Goal: Connect with others: Connect with others

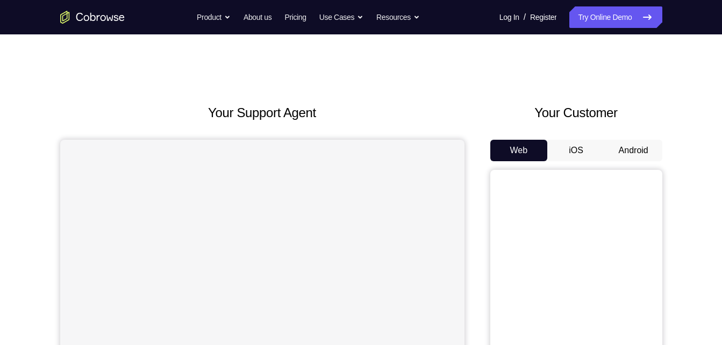
click at [616, 154] on button "Android" at bounding box center [632, 150] width 57 height 21
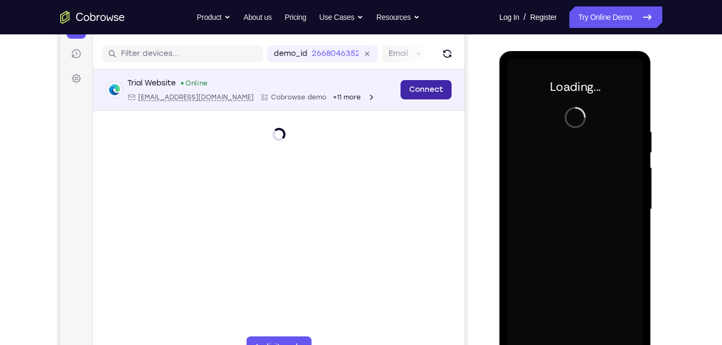
click at [427, 82] on link "Connect" at bounding box center [425, 89] width 51 height 19
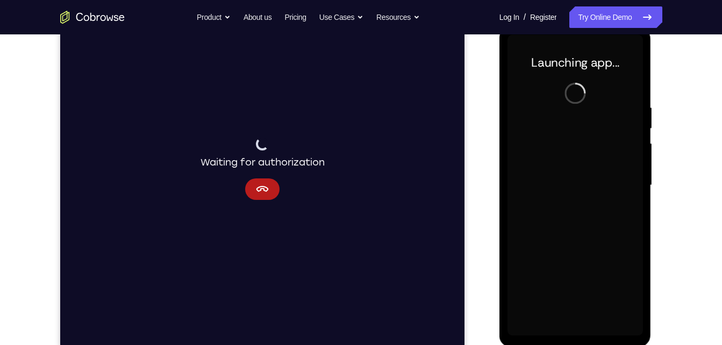
scroll to position [150, 0]
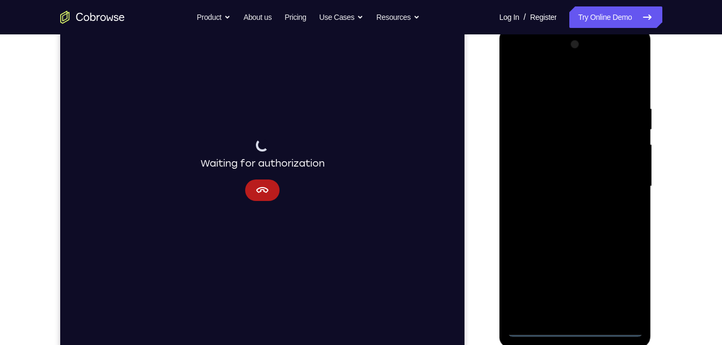
click at [572, 327] on div at bounding box center [574, 186] width 135 height 301
click at [616, 288] on div at bounding box center [574, 186] width 135 height 301
click at [568, 84] on div at bounding box center [574, 186] width 135 height 301
click at [624, 185] on div at bounding box center [574, 186] width 135 height 301
click at [564, 207] on div at bounding box center [574, 186] width 135 height 301
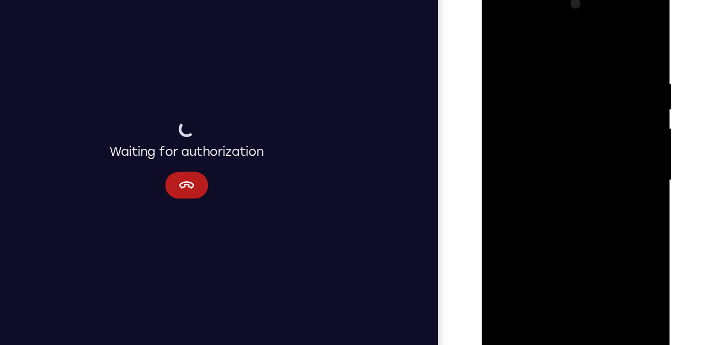
click at [559, 135] on div at bounding box center [556, 141] width 135 height 301
click at [562, 122] on div at bounding box center [556, 141] width 135 height 301
click at [564, 143] on div at bounding box center [556, 141] width 135 height 301
click at [552, 181] on div at bounding box center [556, 141] width 135 height 301
click at [556, 191] on div at bounding box center [556, 141] width 135 height 301
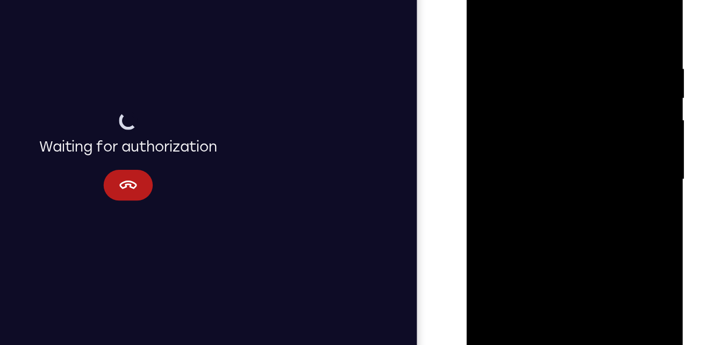
click at [530, 40] on div at bounding box center [541, 111] width 135 height 301
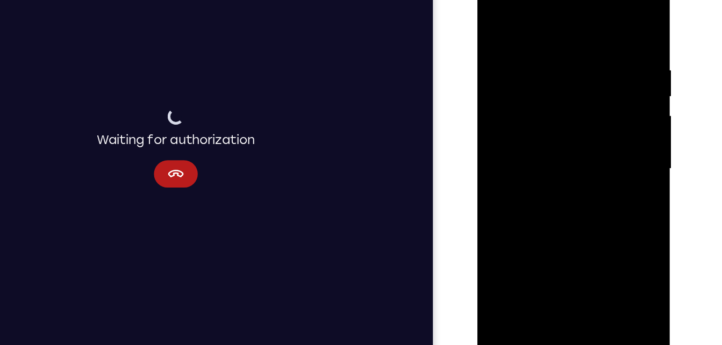
click at [594, 248] on div at bounding box center [552, 125] width 135 height 301
click at [600, 109] on div at bounding box center [552, 125] width 135 height 301
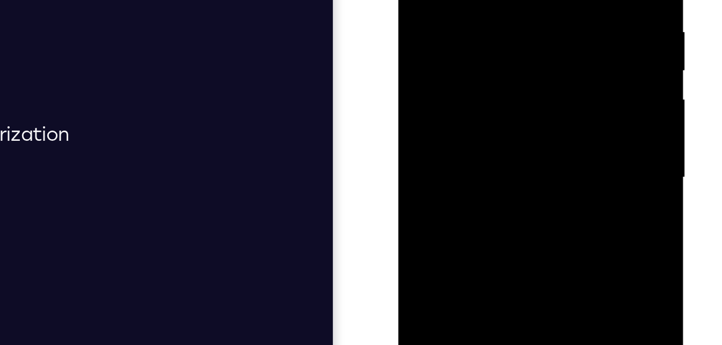
click at [480, 55] on div at bounding box center [473, 38] width 135 height 301
click at [477, 26] on div at bounding box center [473, 38] width 135 height 301
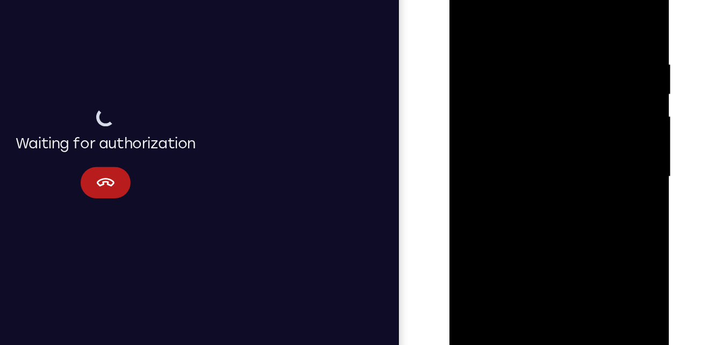
click at [581, 113] on div at bounding box center [524, 105] width 135 height 301
click at [467, 13] on div at bounding box center [524, 105] width 135 height 301
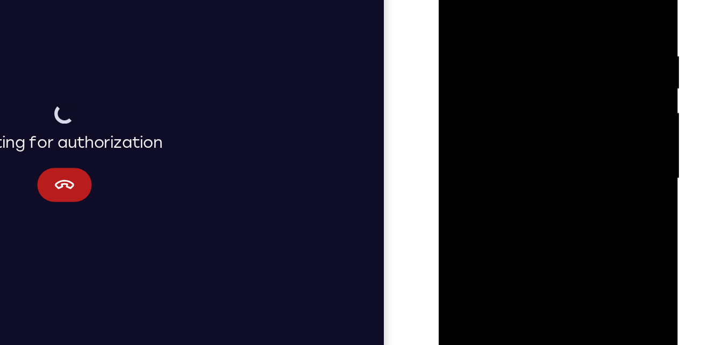
click at [558, 72] on div at bounding box center [513, 87] width 135 height 301
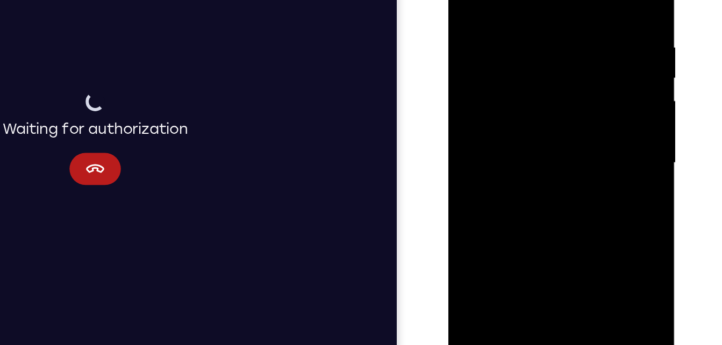
click at [585, 84] on div at bounding box center [524, 86] width 135 height 301
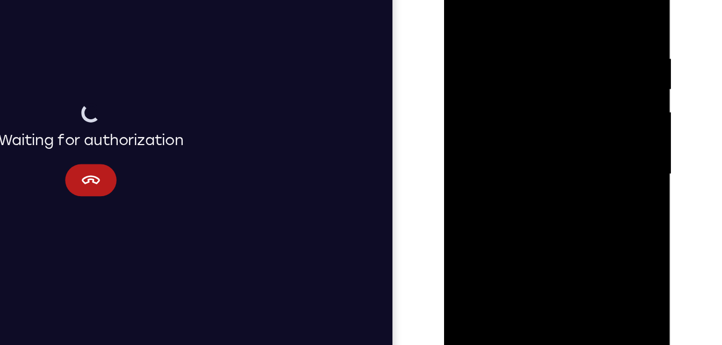
click at [574, 0] on div at bounding box center [519, 97] width 135 height 301
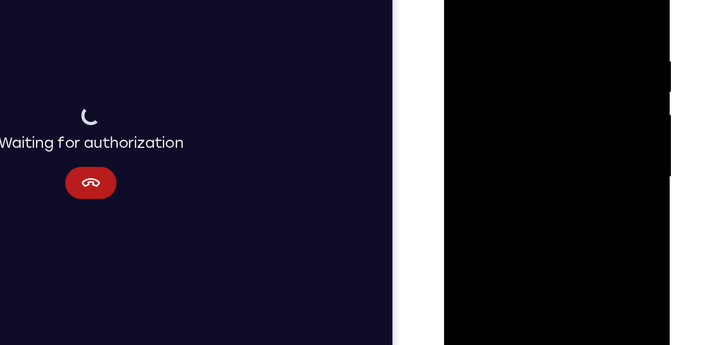
click at [461, 0] on div at bounding box center [519, 99] width 135 height 301
click at [578, 0] on div at bounding box center [519, 99] width 135 height 301
drag, startPoint x: 573, startPoint y: 10, endPoint x: 497, endPoint y: 13, distance: 75.8
click at [497, 13] on div at bounding box center [519, 99] width 135 height 301
click at [500, 23] on div at bounding box center [519, 99] width 135 height 301
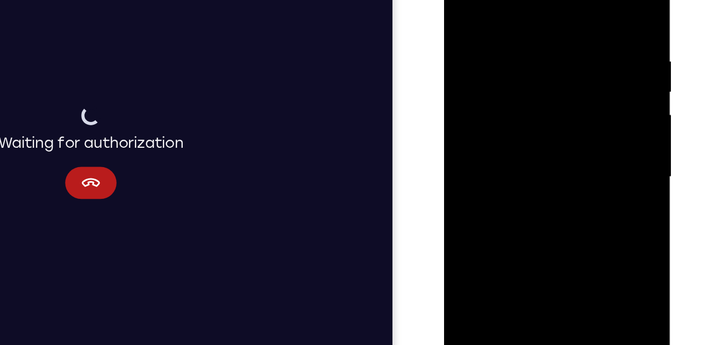
click at [578, 26] on div at bounding box center [519, 99] width 135 height 301
click at [578, 27] on div at bounding box center [519, 99] width 135 height 301
click at [574, 0] on div at bounding box center [519, 99] width 135 height 301
click at [560, 23] on div at bounding box center [519, 99] width 135 height 301
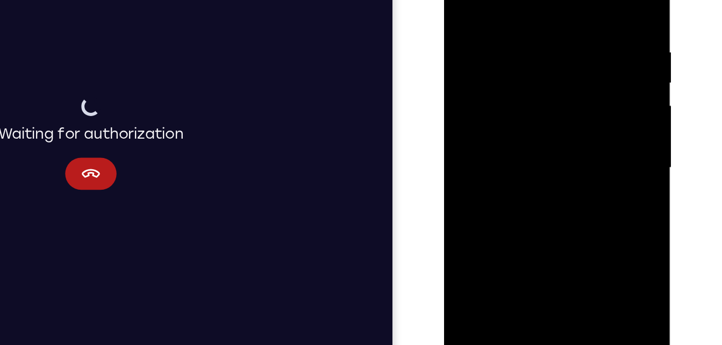
click at [564, 45] on div at bounding box center [519, 90] width 135 height 301
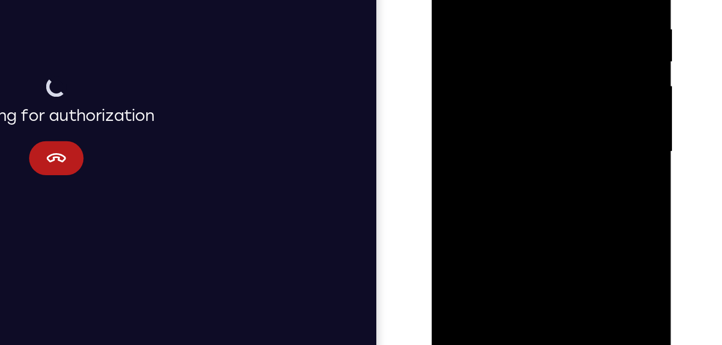
click at [552, 68] on div at bounding box center [506, 60] width 135 height 301
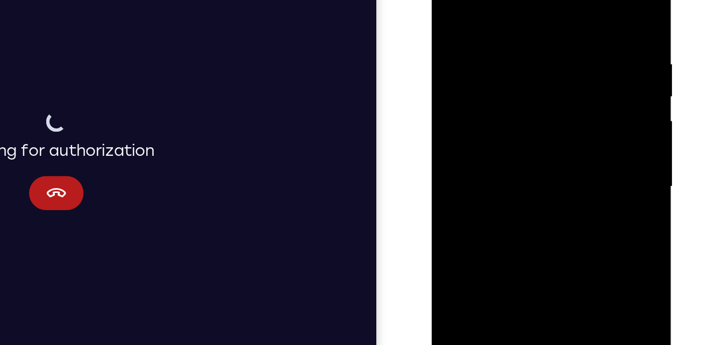
click at [552, 81] on div at bounding box center [506, 95] width 135 height 301
click at [552, 19] on div at bounding box center [506, 95] width 135 height 301
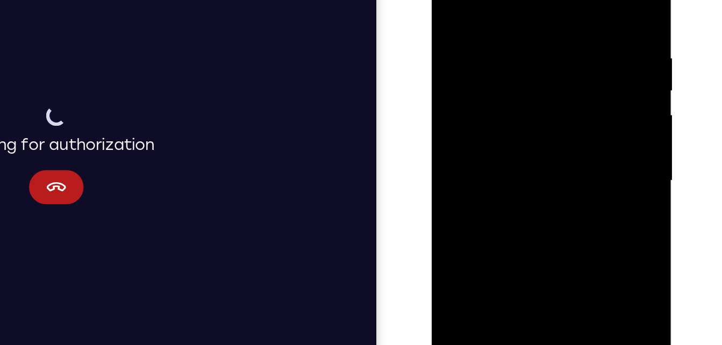
click at [559, 0] on div at bounding box center [506, 89] width 135 height 301
drag, startPoint x: 545, startPoint y: 23, endPoint x: 541, endPoint y: 88, distance: 64.6
click at [541, 88] on div at bounding box center [506, 89] width 135 height 301
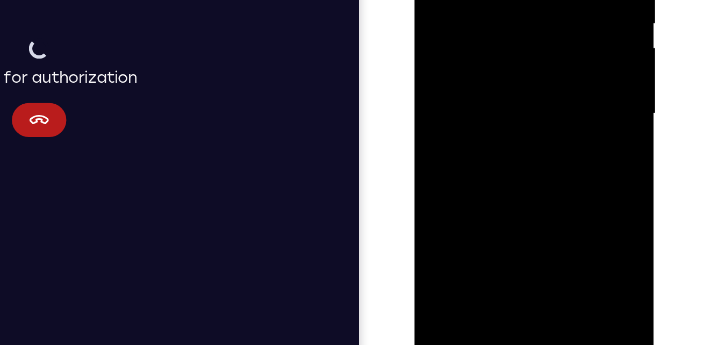
click at [515, 146] on div at bounding box center [489, 22] width 135 height 301
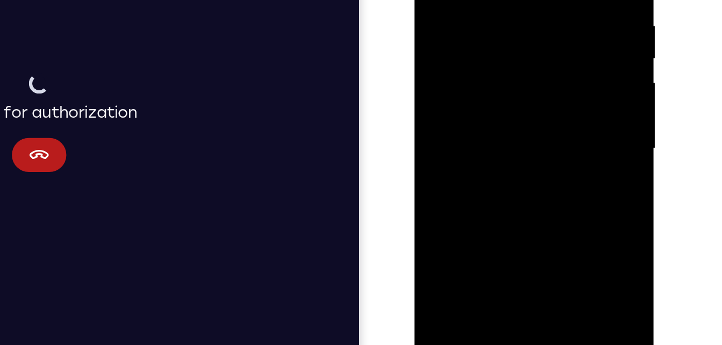
click at [496, 116] on div at bounding box center [489, 56] width 135 height 301
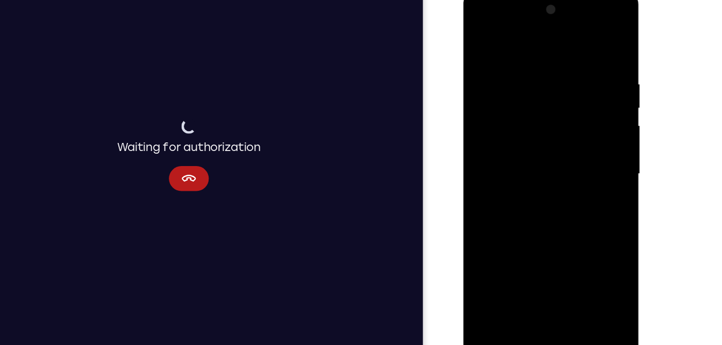
click at [480, 39] on div at bounding box center [538, 149] width 135 height 301
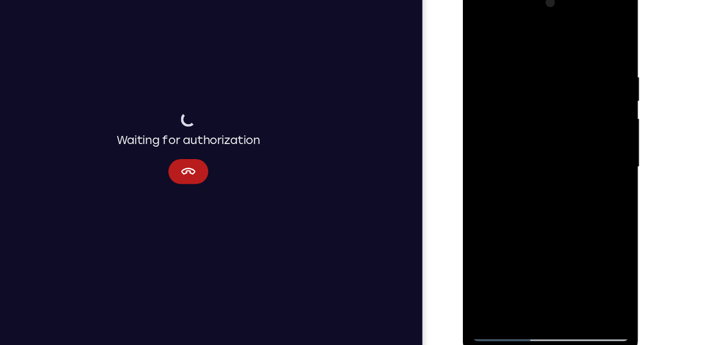
click at [513, 266] on div at bounding box center [538, 142] width 135 height 301
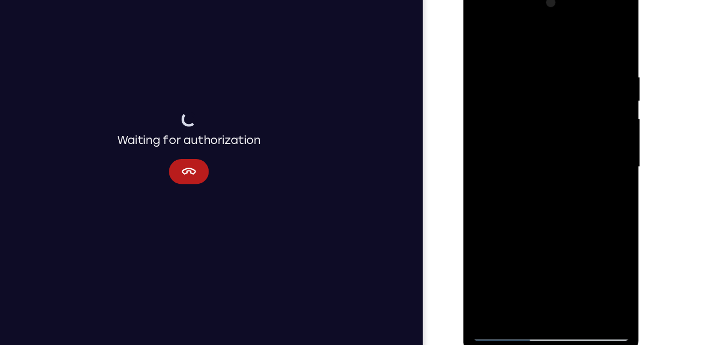
click at [560, 34] on div at bounding box center [538, 142] width 135 height 301
click at [504, 63] on div at bounding box center [538, 142] width 135 height 301
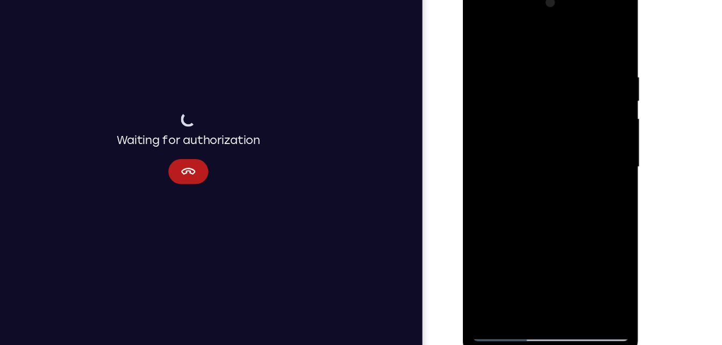
click at [580, 154] on div at bounding box center [538, 142] width 135 height 301
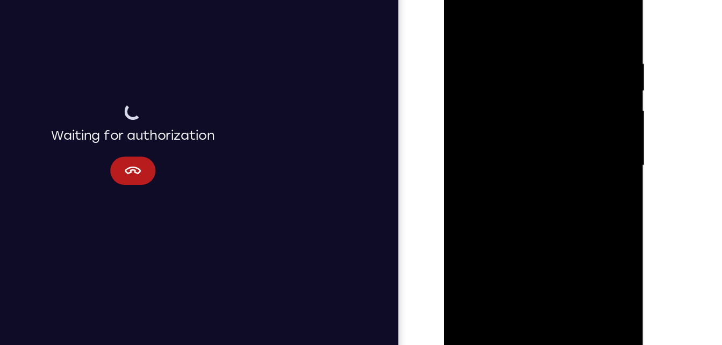
click at [465, 68] on div at bounding box center [519, 116] width 135 height 301
drag, startPoint x: 465, startPoint y: 73, endPoint x: 467, endPoint y: 178, distance: 105.3
click at [467, 178] on div at bounding box center [519, 116] width 135 height 301
click at [463, 11] on div at bounding box center [519, 116] width 135 height 301
click at [467, 134] on div at bounding box center [519, 116] width 135 height 301
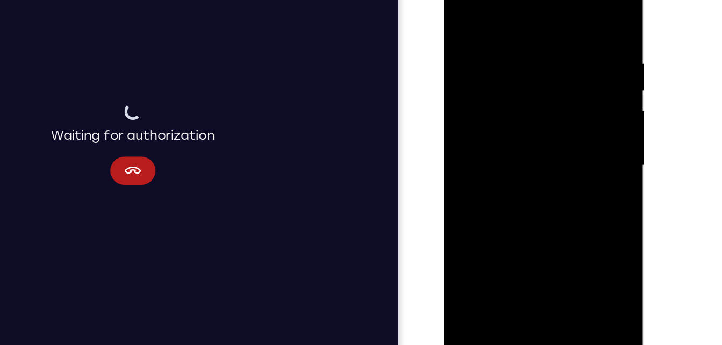
click at [576, 14] on div at bounding box center [519, 116] width 135 height 301
click at [466, 134] on div at bounding box center [519, 116] width 135 height 301
click at [572, 16] on div at bounding box center [519, 116] width 135 height 301
click at [488, 193] on div at bounding box center [519, 116] width 135 height 301
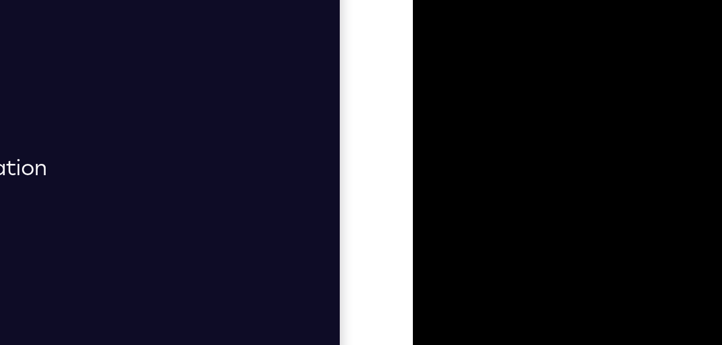
drag, startPoint x: 452, startPoint y: -23, endPoint x: 470, endPoint y: 76, distance: 100.4
click at [470, 76] on div at bounding box center [488, 44] width 135 height 301
click at [439, 0] on div at bounding box center [488, 44] width 135 height 301
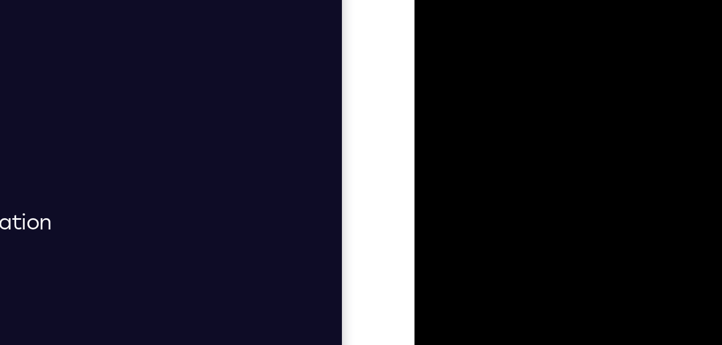
click at [431, 0] on div at bounding box center [489, 101] width 135 height 301
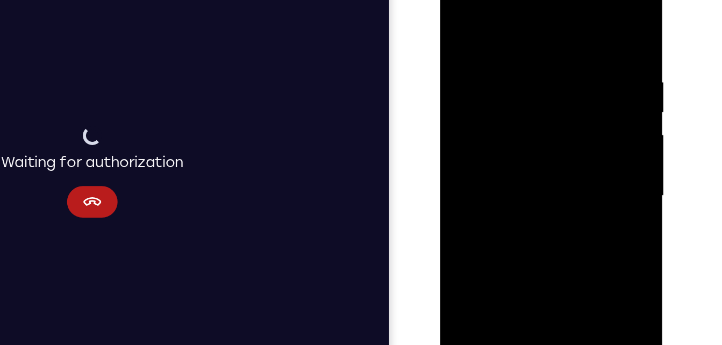
click at [459, 18] on div at bounding box center [515, 122] width 135 height 301
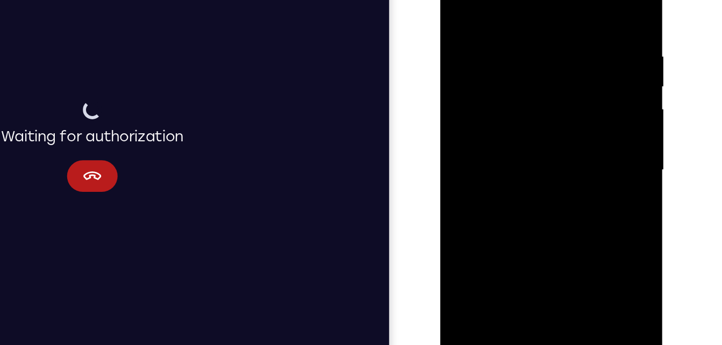
click at [459, 0] on div at bounding box center [515, 96] width 135 height 301
click at [572, 18] on div at bounding box center [515, 96] width 135 height 301
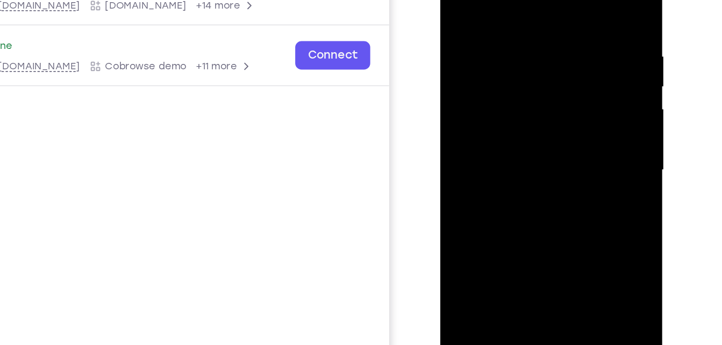
click at [571, 0] on div at bounding box center [515, 96] width 135 height 301
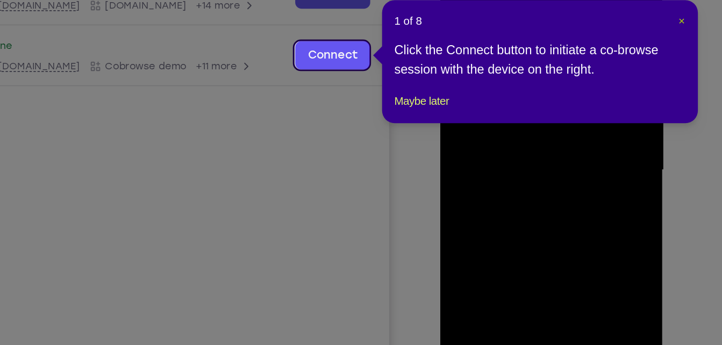
click at [664, 86] on span "×" at bounding box center [663, 84] width 4 height 9
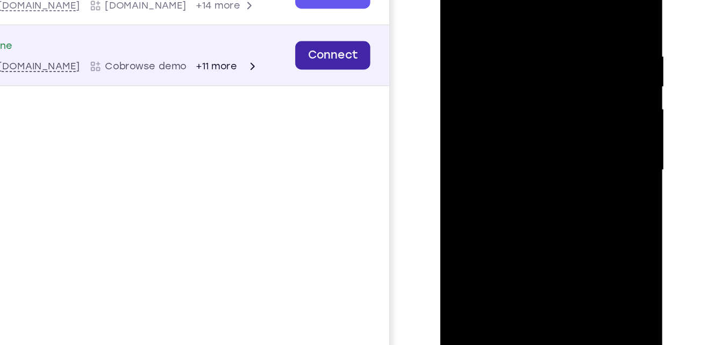
click at [156, 0] on link "Connect" at bounding box center [160, -1] width 51 height 19
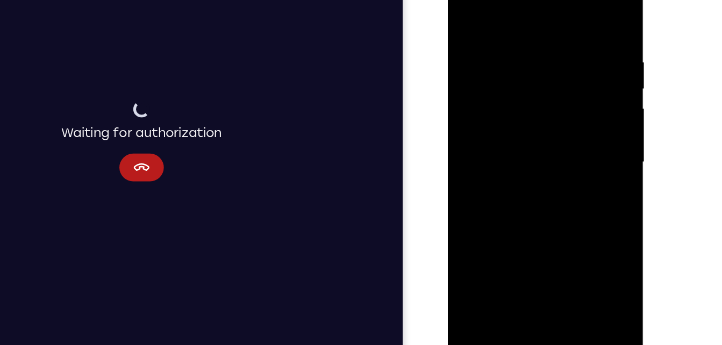
click at [474, 243] on div at bounding box center [523, 116] width 135 height 301
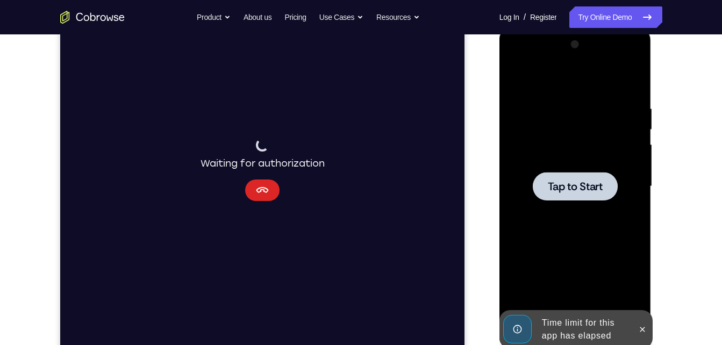
click at [262, 194] on icon "Cancel" at bounding box center [261, 190] width 13 height 13
